Goal: Information Seeking & Learning: Learn about a topic

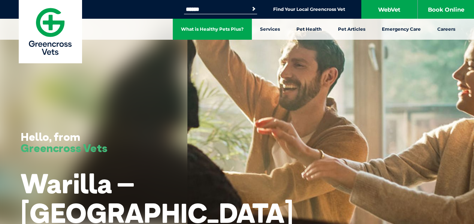
click at [216, 26] on link "What is Healthy Pets Plus?" at bounding box center [212, 29] width 79 height 21
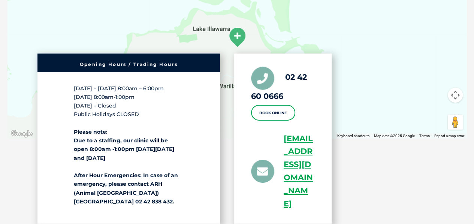
scroll to position [1259, 0]
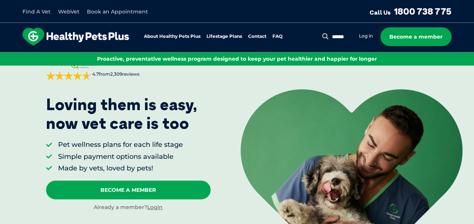
scroll to position [32, 0]
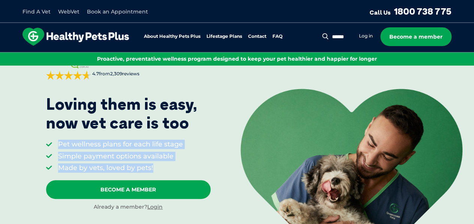
drag, startPoint x: 154, startPoint y: 163, endPoint x: 55, endPoint y: 147, distance: 100.0
click at [55, 147] on ul "Pet wellness plans for each life stage Simple payment options available Made by…" at bounding box center [114, 156] width 137 height 33
click at [99, 154] on li "Simple payment options available" at bounding box center [120, 156] width 125 height 9
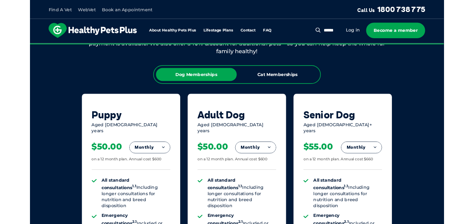
scroll to position [448, 0]
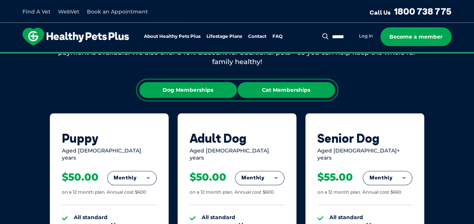
click at [294, 90] on div "Cat Memberships" at bounding box center [287, 90] width 98 height 16
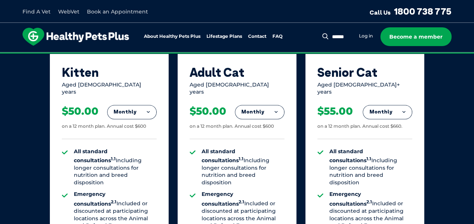
scroll to position [517, 0]
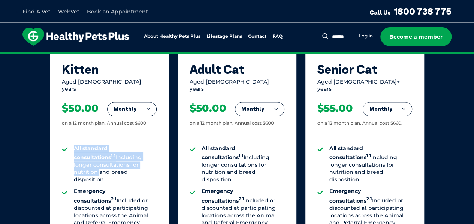
drag, startPoint x: 105, startPoint y: 161, endPoint x: 72, endPoint y: 145, distance: 36.9
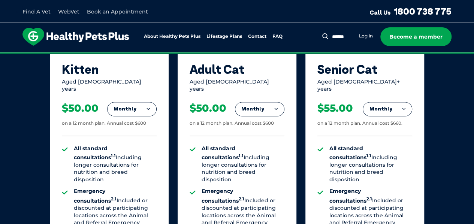
drag, startPoint x: 111, startPoint y: 164, endPoint x: 72, endPoint y: 144, distance: 43.9
click at [76, 145] on strong "All standard consultations 1.1" at bounding box center [95, 153] width 42 height 16
drag, startPoint x: 245, startPoint y: 167, endPoint x: 208, endPoint y: 141, distance: 44.7
click at [208, 145] on li "All standard consultations 1.1 Including longer consultations for nutrition and…" at bounding box center [243, 164] width 83 height 39
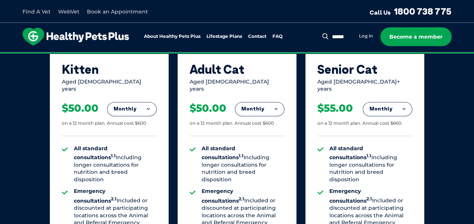
click at [210, 149] on li "All standard consultations 1.1 Including longer consultations for nutrition and…" at bounding box center [243, 164] width 83 height 39
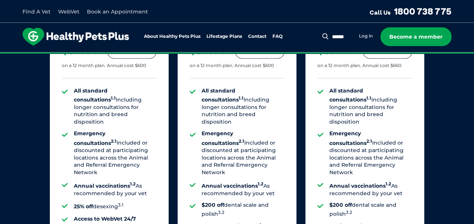
scroll to position [575, 0]
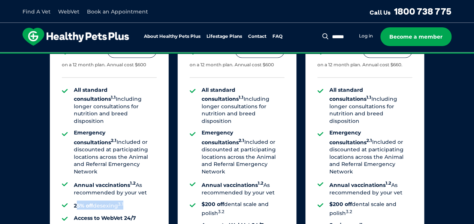
drag, startPoint x: 135, startPoint y: 184, endPoint x: 75, endPoint y: 183, distance: 59.3
click at [75, 201] on li "25% off desexing 3.1" at bounding box center [115, 205] width 83 height 9
click at [106, 192] on ul "All standard consultations 1.1 Including longer consultations for nutrition and…" at bounding box center [109, 187] width 95 height 200
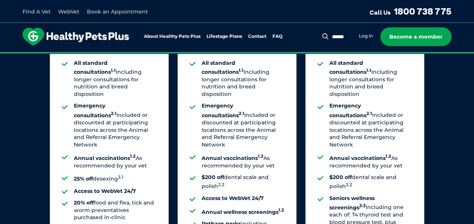
drag, startPoint x: 106, startPoint y: 198, endPoint x: 69, endPoint y: 179, distance: 41.9
click at [69, 179] on ul "All standard consultations 1.1 Including longer consultations for nutrition and…" at bounding box center [109, 160] width 95 height 200
click at [93, 199] on strong "20% off" at bounding box center [84, 202] width 20 height 7
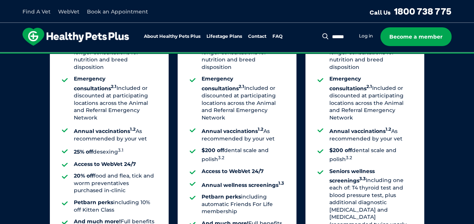
scroll to position [629, 0]
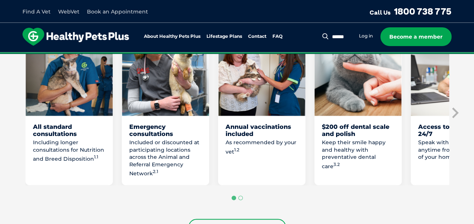
scroll to position [465, 0]
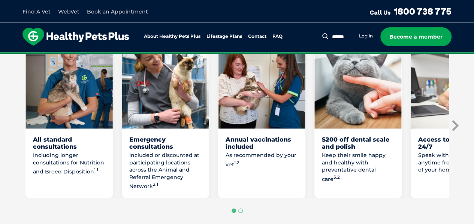
click at [458, 128] on icon "Next slide" at bounding box center [454, 125] width 11 height 11
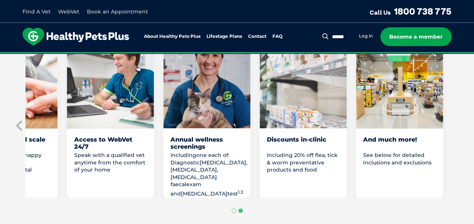
drag, startPoint x: 118, startPoint y: 179, endPoint x: 99, endPoint y: 168, distance: 21.3
click at [99, 168] on p "Speak with a qualified vet anytime from the comfort of your home" at bounding box center [110, 163] width 72 height 22
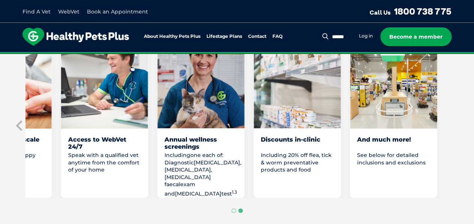
drag, startPoint x: 286, startPoint y: 159, endPoint x: 227, endPoint y: 158, distance: 59.3
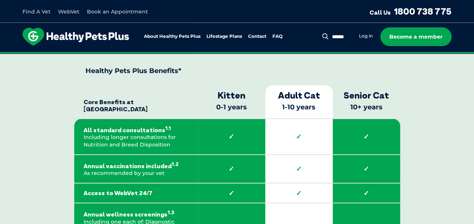
scroll to position [1100, 0]
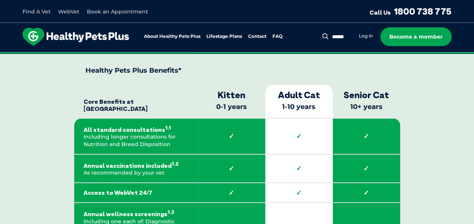
click at [241, 112] on th "Kitten 0-1 years" at bounding box center [232, 101] width 68 height 33
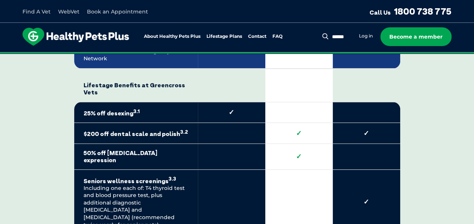
scroll to position [1508, 0]
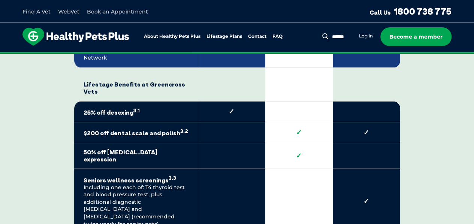
click at [239, 108] on strong "✓" at bounding box center [231, 112] width 49 height 8
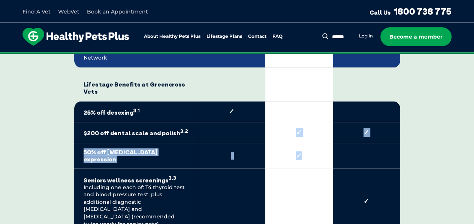
drag, startPoint x: 287, startPoint y: 120, endPoint x: 303, endPoint y: 140, distance: 25.7
click at [303, 140] on tbody "Core Benefits at Greencross Vets Kitten 0-1 years Adult Cat 1-10 years Senior C…" at bounding box center [237, 35] width 326 height 716
click at [286, 152] on strong "✓" at bounding box center [299, 156] width 49 height 8
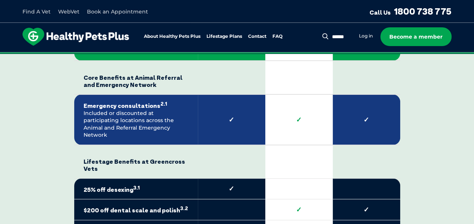
scroll to position [1403, 0]
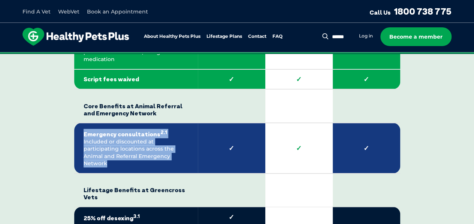
drag, startPoint x: 164, startPoint y: 158, endPoint x: 83, endPoint y: 131, distance: 85.3
click at [83, 131] on td "Emergency consultations 2.1 Included or discounted at participating locations a…" at bounding box center [136, 148] width 124 height 51
click at [119, 148] on td "Emergency consultations 2.1 Included or discounted at participating locations a…" at bounding box center [136, 148] width 124 height 51
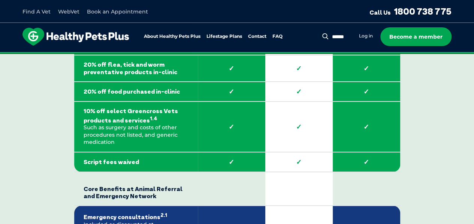
scroll to position [1318, 0]
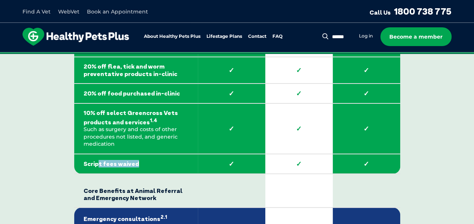
drag, startPoint x: 152, startPoint y: 161, endPoint x: 92, endPoint y: 156, distance: 60.6
click at [92, 156] on td "Script fees waived" at bounding box center [136, 164] width 124 height 20
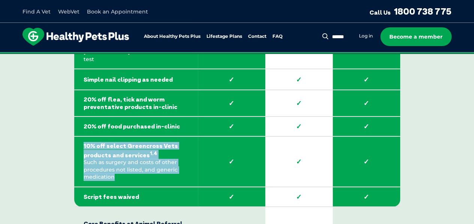
drag, startPoint x: 121, startPoint y: 175, endPoint x: 79, endPoint y: 146, distance: 51.2
click at [79, 146] on td "10% off select Greencross Vets products and services 1.4 Such as surgery and co…" at bounding box center [136, 162] width 124 height 51
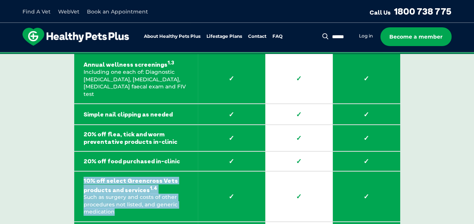
scroll to position [1250, 0]
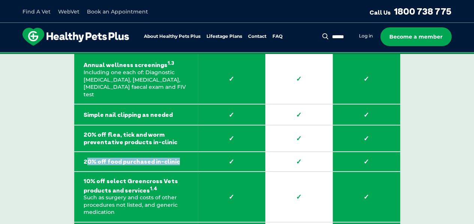
drag, startPoint x: 177, startPoint y: 158, endPoint x: 86, endPoint y: 150, distance: 91.5
click at [86, 152] on td "20% off food purchased in-clinic" at bounding box center [136, 162] width 124 height 20
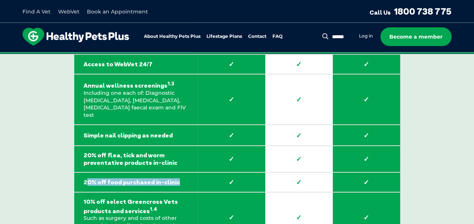
scroll to position [1227, 0]
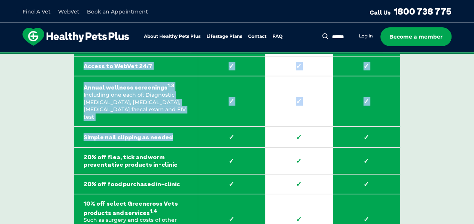
drag, startPoint x: 174, startPoint y: 132, endPoint x: 67, endPoint y: 133, distance: 107.6
click at [155, 137] on strong "Simple nail clipping as needed" at bounding box center [136, 137] width 105 height 7
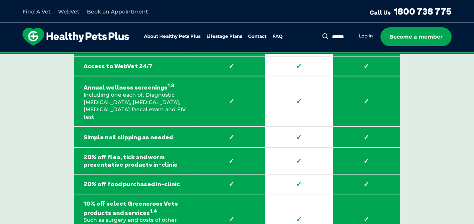
click at [145, 137] on strong "Simple nail clipping as needed" at bounding box center [136, 137] width 105 height 7
click at [100, 128] on td "Simple nail clipping as needed" at bounding box center [136, 137] width 124 height 21
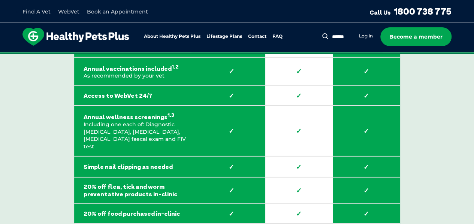
scroll to position [1197, 0]
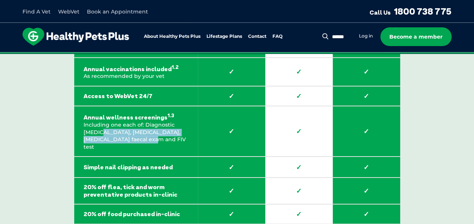
drag, startPoint x: 138, startPoint y: 141, endPoint x: 100, endPoint y: 136, distance: 38.2
click at [100, 136] on p "Annual wellness screenings 1.3 Including one each of: Diagnostic [MEDICAL_DATA]…" at bounding box center [136, 131] width 105 height 39
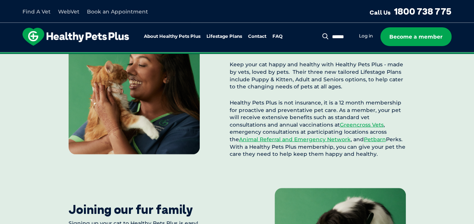
scroll to position [746, 0]
